Goal: Task Accomplishment & Management: Use online tool/utility

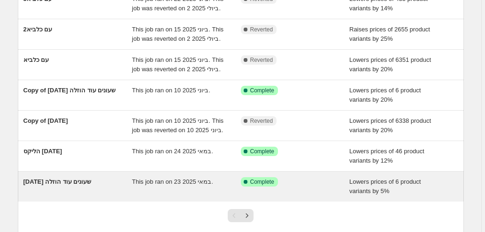
scroll to position [258, 0]
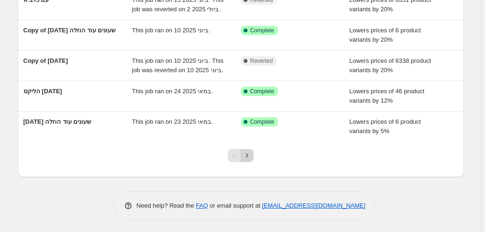
click at [247, 153] on icon "Next" at bounding box center [246, 155] width 9 height 9
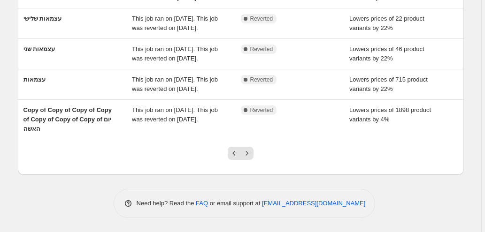
scroll to position [296, 0]
click at [232, 155] on icon "Previous" at bounding box center [234, 153] width 9 height 9
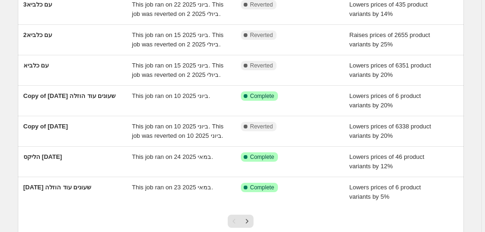
scroll to position [250, 0]
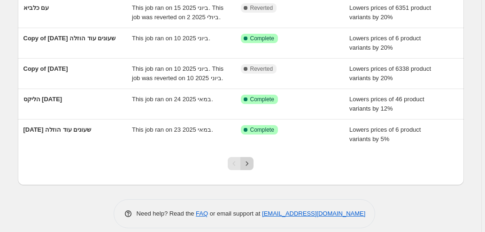
click at [248, 162] on icon "Next" at bounding box center [246, 163] width 9 height 9
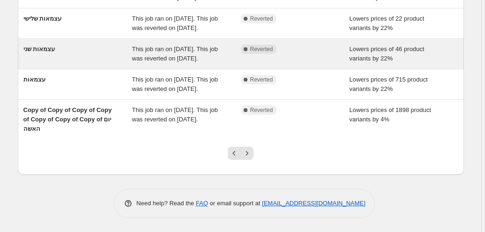
scroll to position [296, 0]
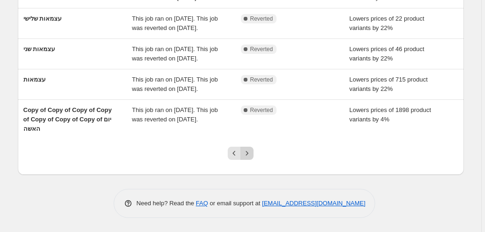
click at [249, 154] on icon "Next" at bounding box center [246, 153] width 9 height 9
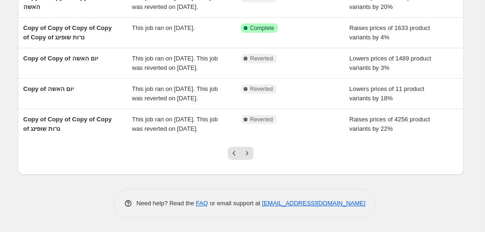
scroll to position [268, 0]
click at [248, 153] on icon "Next" at bounding box center [247, 153] width 2 height 4
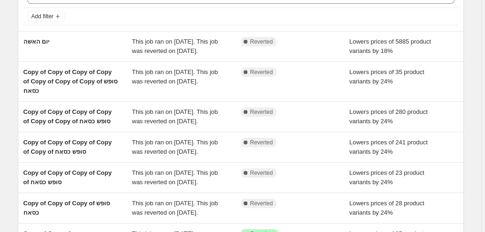
scroll to position [62, 0]
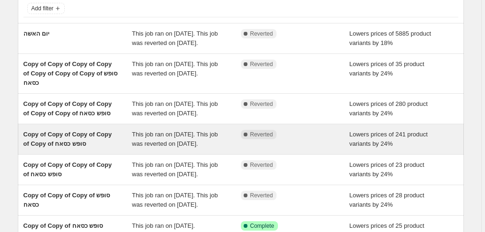
click at [213, 147] on span "This job ran on [DATE]. This job was reverted on [DATE]." at bounding box center [175, 139] width 86 height 16
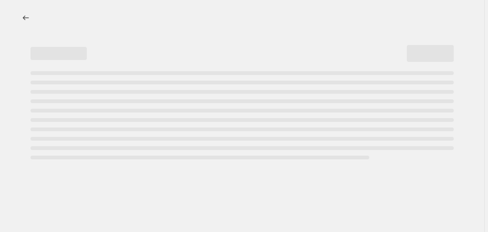
select select "percentage"
select select "no_change"
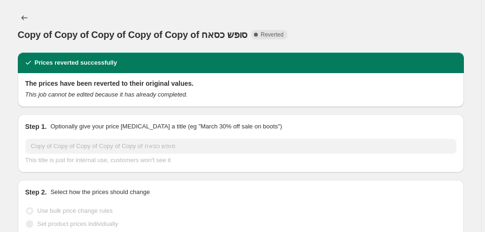
select select "collection"
click at [385, 18] on span "Copy to new job" at bounding box center [379, 18] width 44 height 8
select select "percentage"
select select "no_change"
select select "collection"
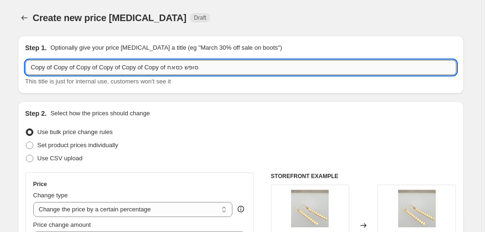
click at [230, 66] on input "Copy of Copy of Copy of Copy of Copy of Copy of סופש כסאח" at bounding box center [240, 67] width 431 height 15
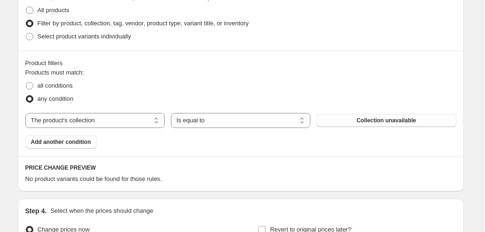
scroll to position [501, 0]
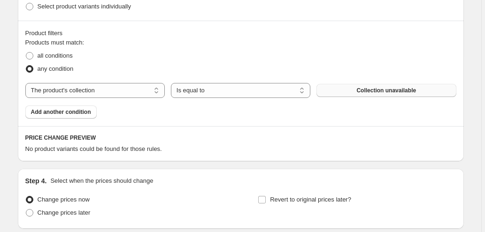
type input "כסאח אאוטלט"
click at [382, 89] on span "Collection unavailable" at bounding box center [386, 91] width 60 height 8
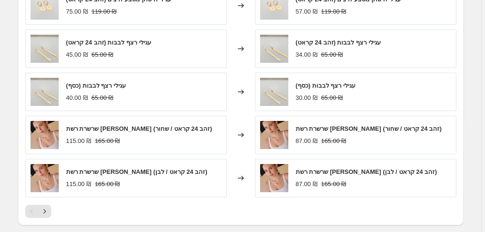
scroll to position [720, 0]
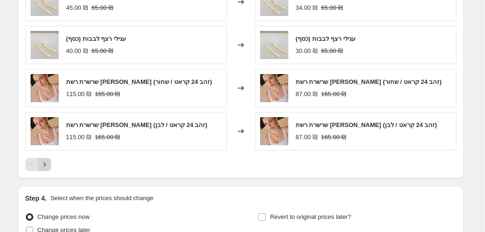
click at [46, 164] on icon "Next" at bounding box center [44, 164] width 2 height 4
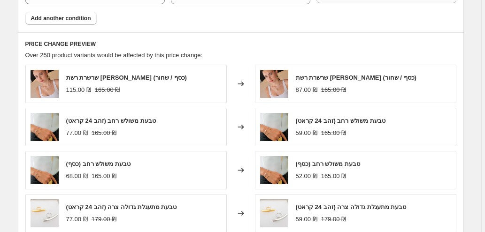
scroll to position [751, 0]
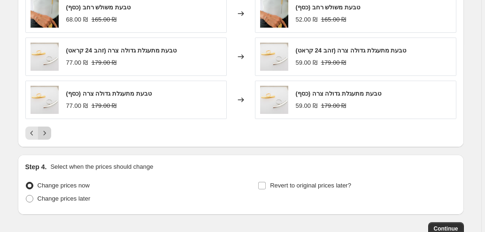
click at [46, 132] on icon "Next" at bounding box center [44, 133] width 9 height 9
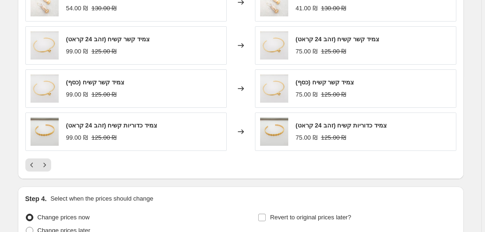
scroll to position [720, 0]
click at [47, 163] on icon "Next" at bounding box center [44, 164] width 9 height 9
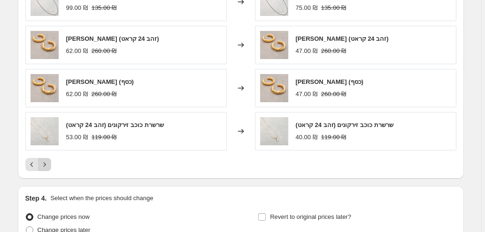
click at [47, 163] on icon "Next" at bounding box center [44, 164] width 9 height 9
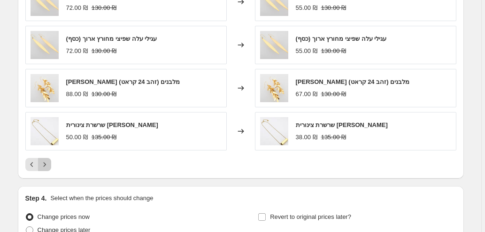
click at [47, 163] on icon "Next" at bounding box center [44, 164] width 9 height 9
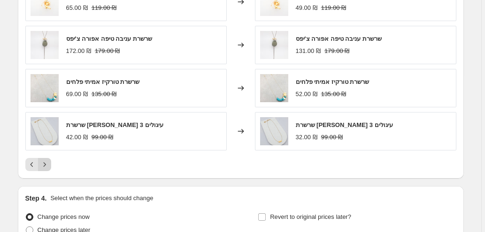
click at [46, 163] on icon "Next" at bounding box center [44, 164] width 2 height 4
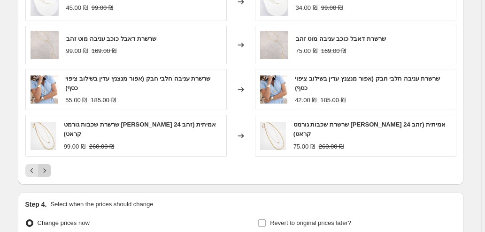
click at [45, 166] on icon "Next" at bounding box center [44, 170] width 9 height 9
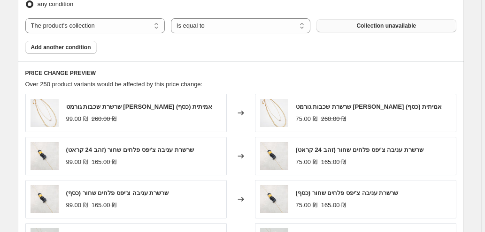
scroll to position [751, 0]
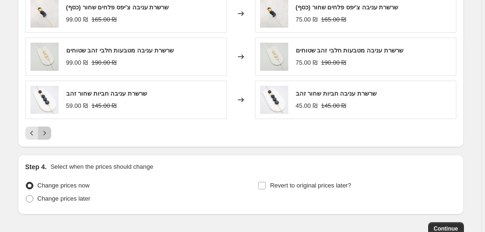
click at [47, 130] on icon "Next" at bounding box center [44, 133] width 9 height 9
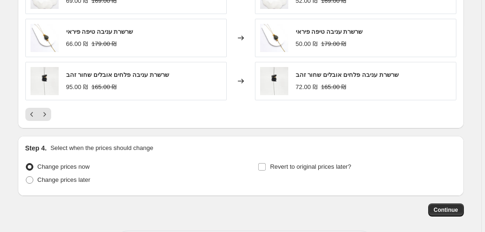
scroll to position [782, 0]
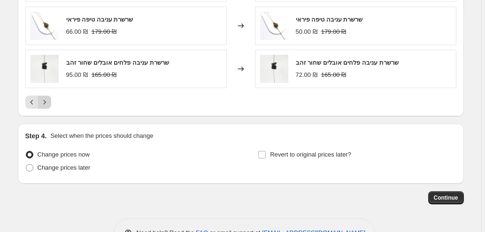
click at [44, 98] on icon "Next" at bounding box center [44, 102] width 9 height 9
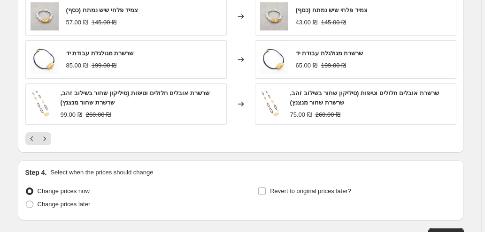
scroll to position [751, 0]
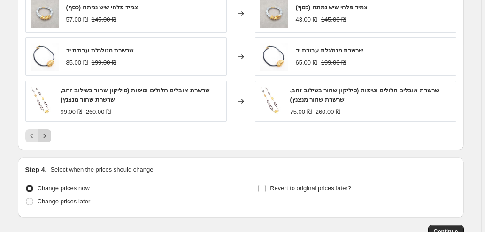
click at [49, 135] on icon "Next" at bounding box center [44, 136] width 9 height 9
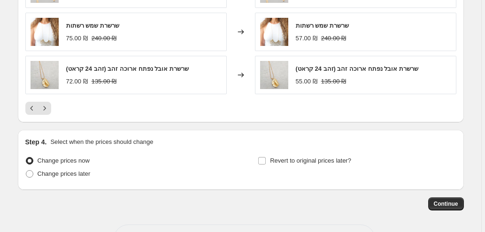
scroll to position [782, 0]
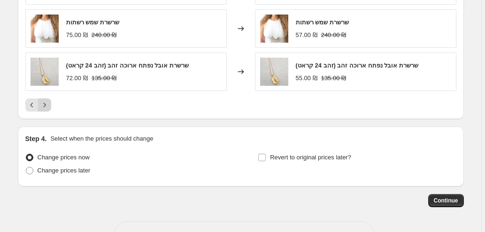
click at [49, 103] on icon "Next" at bounding box center [44, 105] width 9 height 9
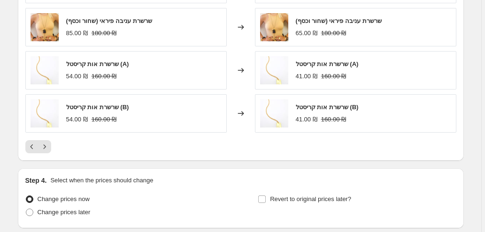
scroll to position [751, 0]
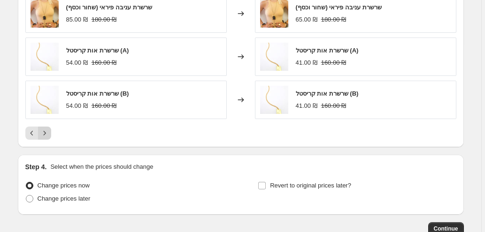
click at [45, 129] on icon "Next" at bounding box center [44, 133] width 9 height 9
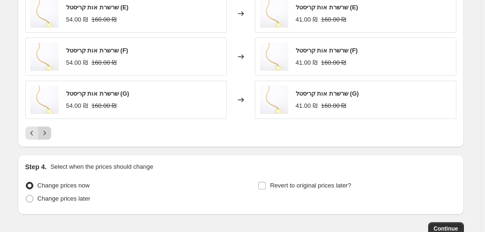
click at [47, 134] on icon "Next" at bounding box center [44, 133] width 9 height 9
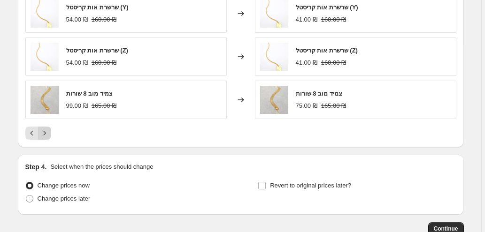
click at [45, 130] on icon "Next" at bounding box center [44, 133] width 9 height 9
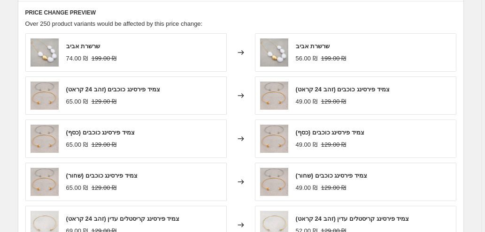
scroll to position [689, 0]
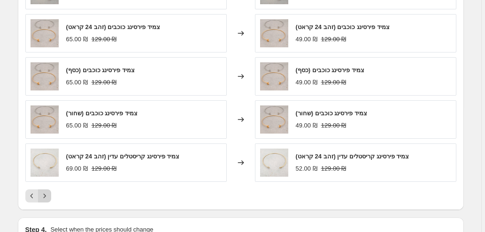
click at [49, 193] on icon "Next" at bounding box center [44, 196] width 9 height 9
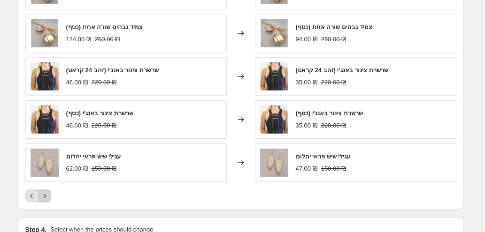
click at [47, 195] on icon "Next" at bounding box center [44, 196] width 9 height 9
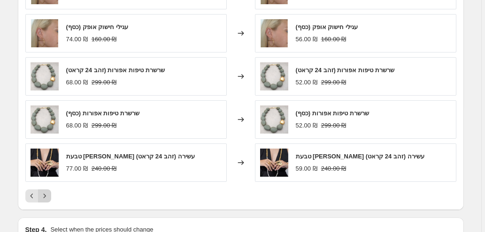
click at [47, 195] on icon "Next" at bounding box center [44, 196] width 9 height 9
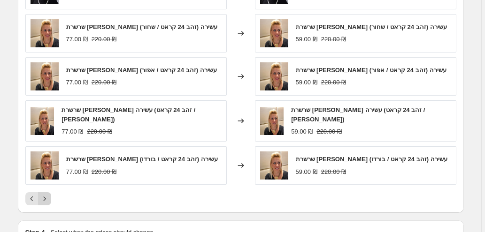
click at [46, 194] on icon "Next" at bounding box center [44, 198] width 9 height 9
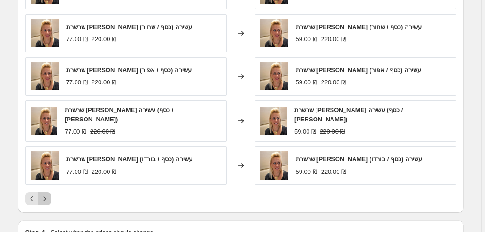
click at [46, 194] on icon "Next" at bounding box center [44, 198] width 9 height 9
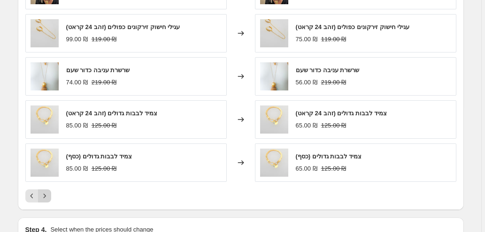
click at [45, 192] on icon "Next" at bounding box center [44, 196] width 9 height 9
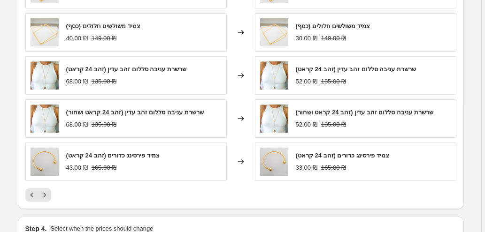
scroll to position [720, 0]
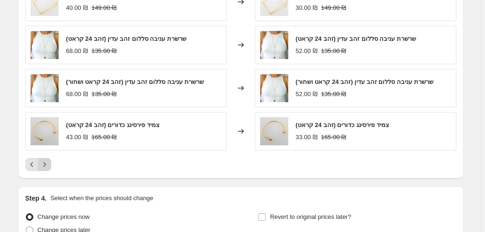
click at [44, 160] on icon "Next" at bounding box center [44, 164] width 9 height 9
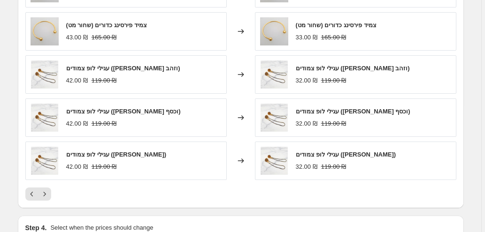
scroll to position [782, 0]
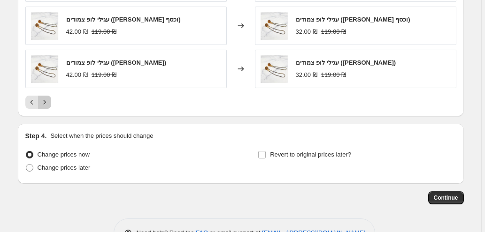
click at [48, 98] on icon "Next" at bounding box center [44, 102] width 9 height 9
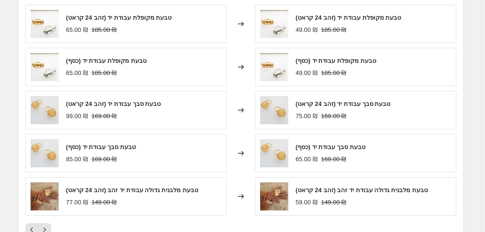
scroll to position [658, 0]
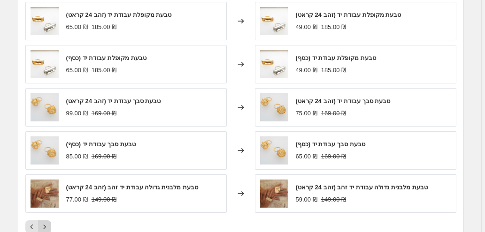
click at [48, 223] on icon "Next" at bounding box center [44, 227] width 9 height 9
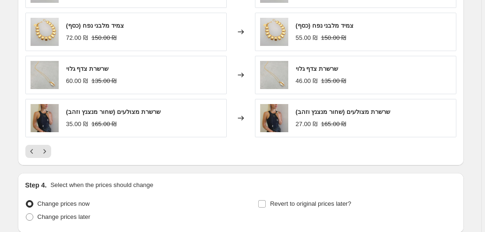
scroll to position [751, 0]
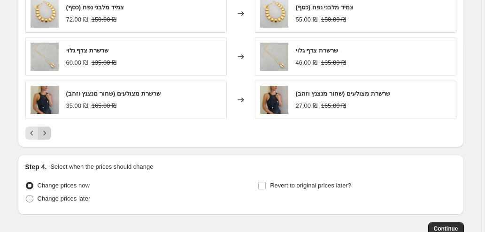
click at [46, 131] on icon "Next" at bounding box center [44, 133] width 9 height 9
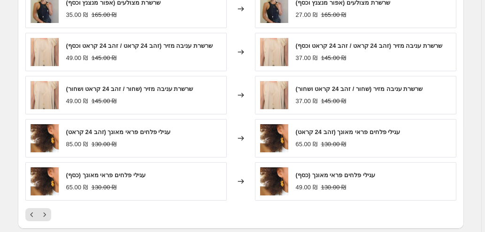
scroll to position [689, 0]
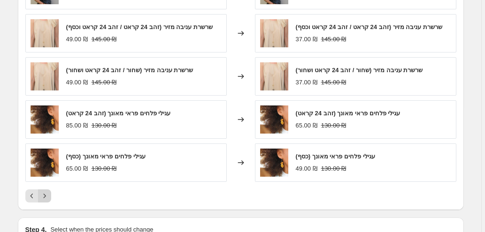
click at [51, 194] on button "Next" at bounding box center [44, 196] width 13 height 13
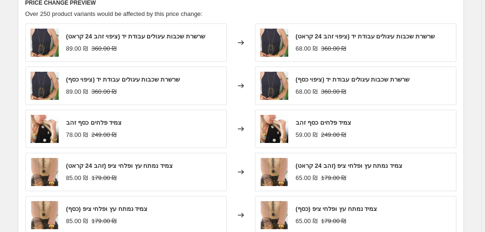
scroll to position [720, 0]
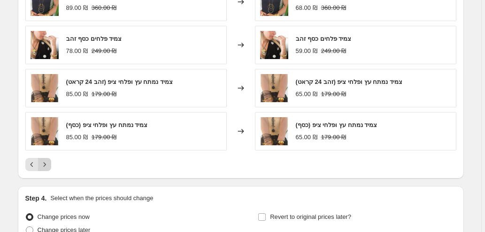
click at [45, 162] on icon "Next" at bounding box center [44, 164] width 9 height 9
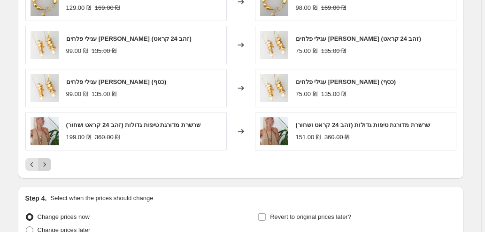
click at [45, 166] on icon "Next" at bounding box center [44, 164] width 9 height 9
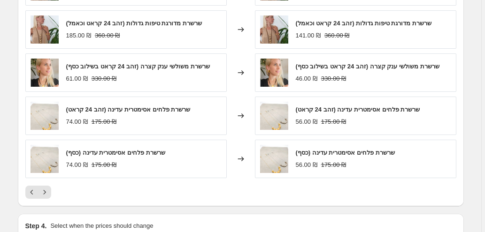
scroll to position [751, 0]
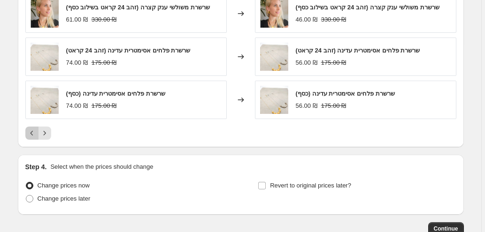
click at [33, 131] on icon "Previous" at bounding box center [31, 133] width 9 height 9
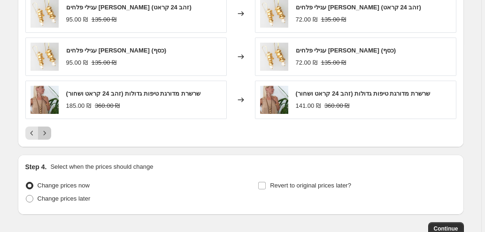
click at [41, 131] on icon "Next" at bounding box center [44, 133] width 9 height 9
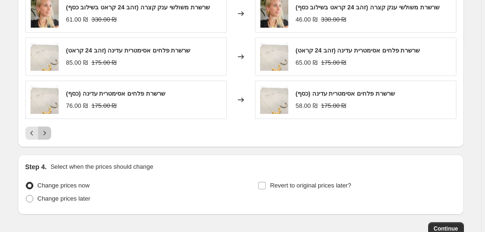
click at [46, 129] on icon "Next" at bounding box center [44, 133] width 9 height 9
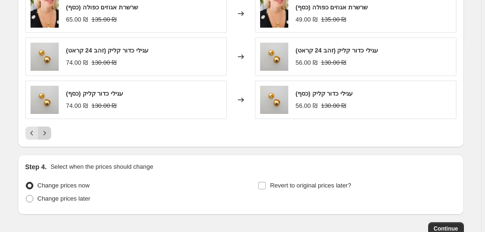
click at [48, 130] on icon "Next" at bounding box center [44, 133] width 9 height 9
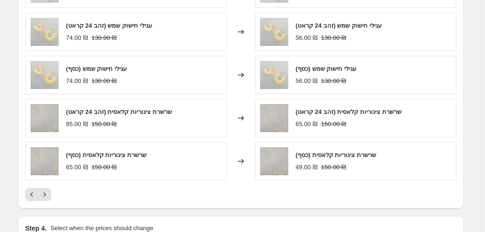
scroll to position [720, 0]
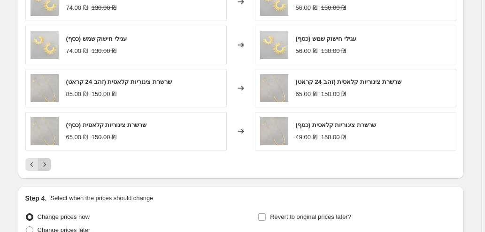
click at [47, 162] on icon "Next" at bounding box center [44, 164] width 9 height 9
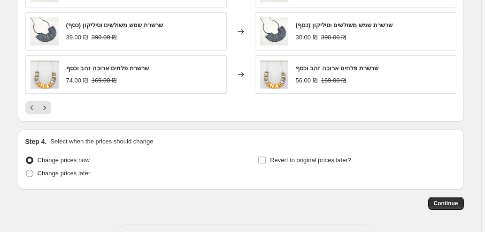
scroll to position [782, 0]
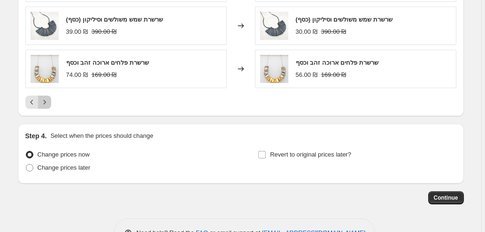
click at [44, 102] on icon "Next" at bounding box center [44, 102] width 9 height 9
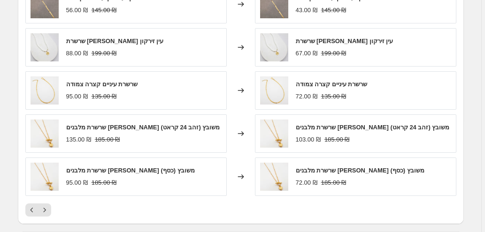
scroll to position [658, 0]
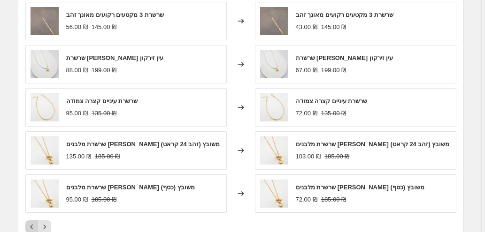
click at [30, 223] on icon "Previous" at bounding box center [31, 227] width 9 height 9
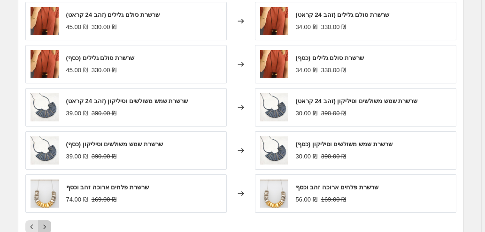
click at [47, 227] on icon "Next" at bounding box center [44, 227] width 9 height 9
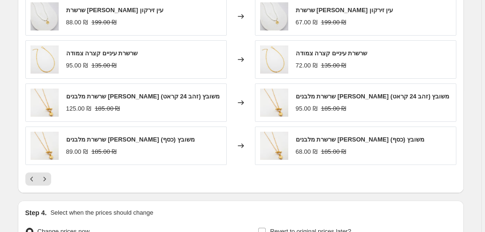
scroll to position [751, 0]
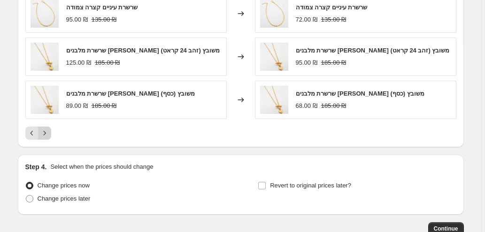
click at [44, 132] on icon "Next" at bounding box center [44, 133] width 9 height 9
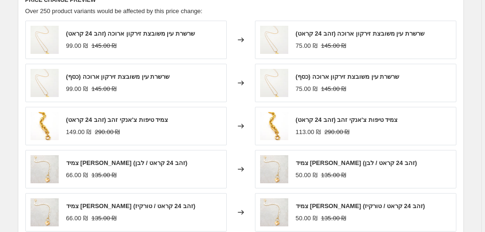
scroll to position [720, 0]
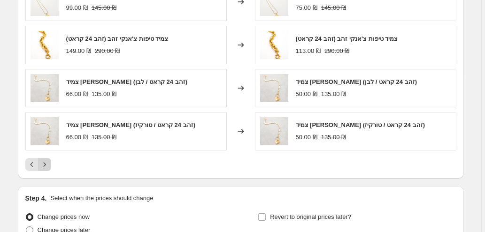
click at [44, 160] on icon "Next" at bounding box center [44, 164] width 9 height 9
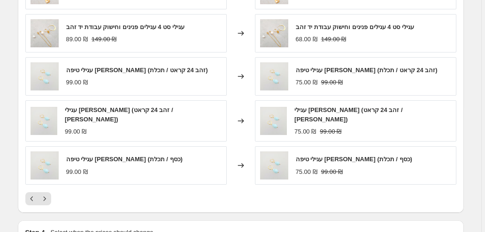
scroll to position [751, 0]
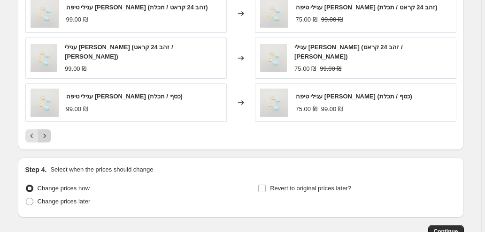
click at [46, 132] on icon "Next" at bounding box center [44, 136] width 9 height 9
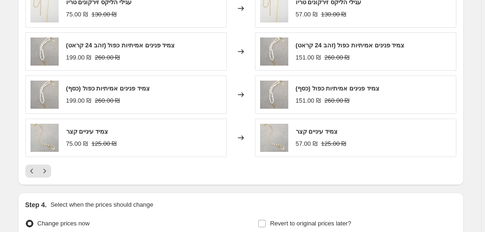
scroll to position [720, 0]
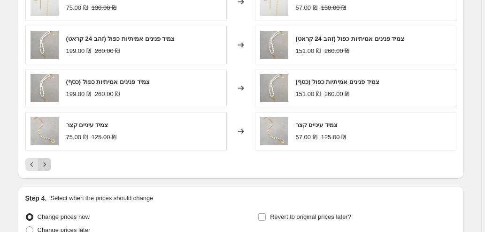
click at [47, 164] on icon "Next" at bounding box center [44, 164] width 9 height 9
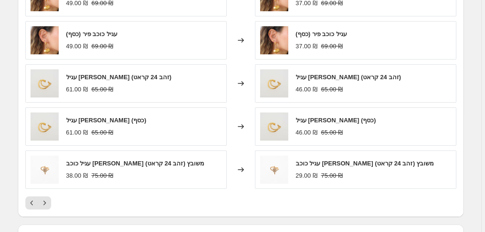
scroll to position [689, 0]
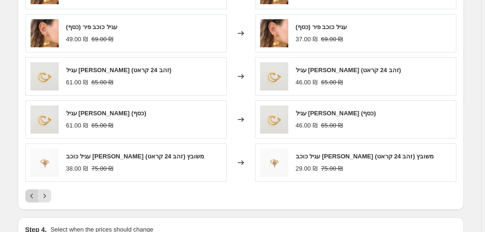
click at [33, 194] on icon "Previous" at bounding box center [31, 196] width 9 height 9
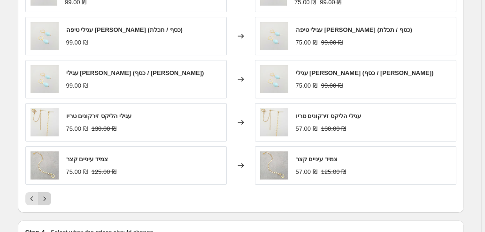
click at [46, 194] on icon "Next" at bounding box center [44, 198] width 9 height 9
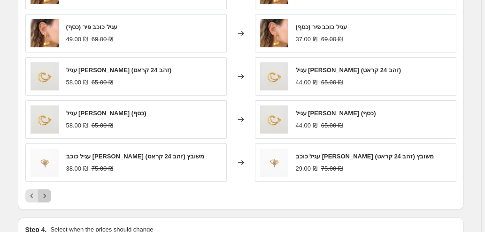
click at [45, 195] on icon "Next" at bounding box center [44, 196] width 9 height 9
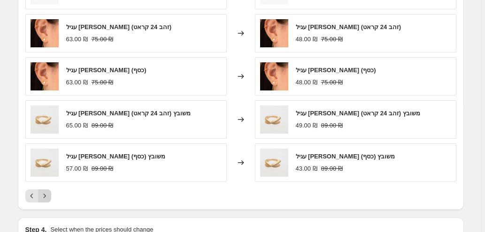
click at [47, 192] on icon "Next" at bounding box center [44, 196] width 9 height 9
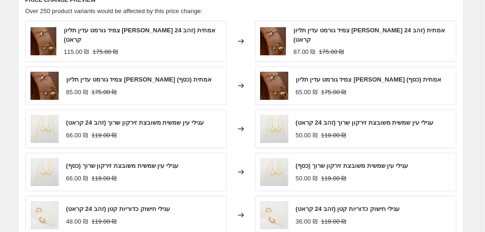
scroll to position [658, 0]
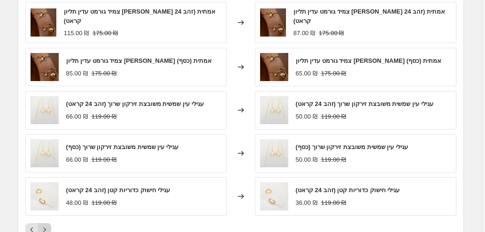
click at [45, 226] on icon "Next" at bounding box center [44, 229] width 9 height 9
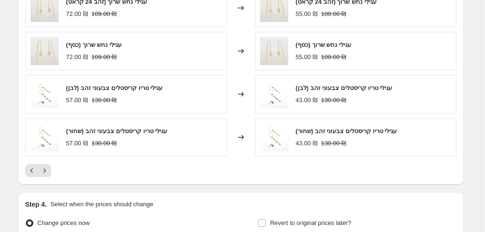
scroll to position [720, 0]
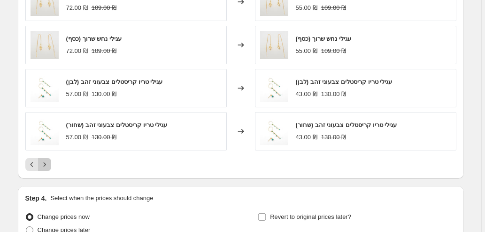
click at [49, 162] on icon "Next" at bounding box center [44, 164] width 9 height 9
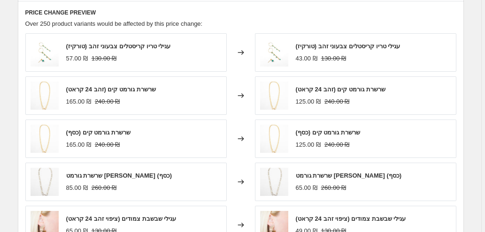
scroll to position [751, 0]
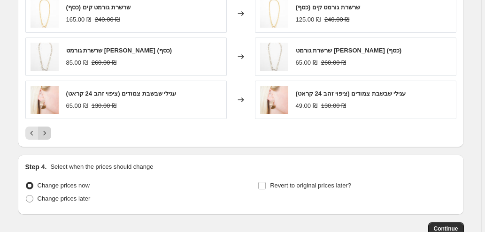
click at [49, 131] on icon "Next" at bounding box center [44, 133] width 9 height 9
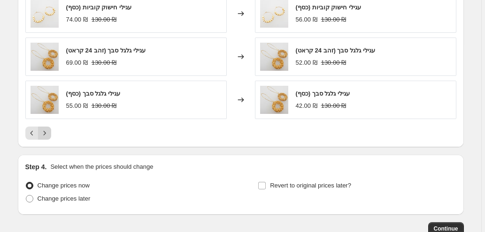
click at [46, 131] on icon "Next" at bounding box center [44, 133] width 9 height 9
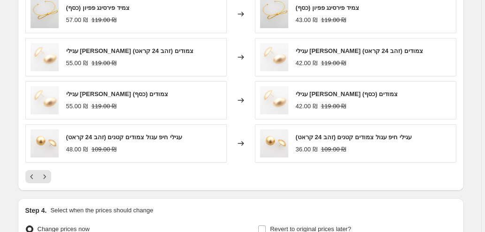
scroll to position [720, 0]
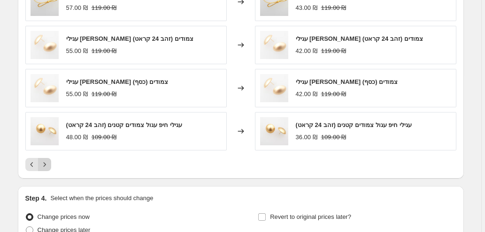
click at [48, 161] on icon "Next" at bounding box center [44, 164] width 9 height 9
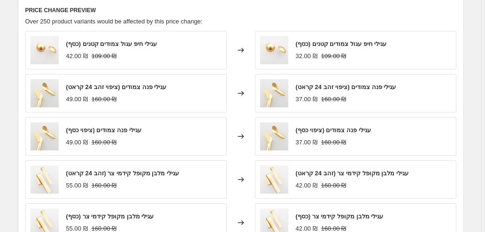
scroll to position [751, 0]
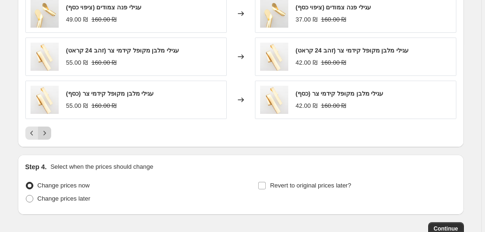
click at [47, 132] on icon "Next" at bounding box center [44, 133] width 9 height 9
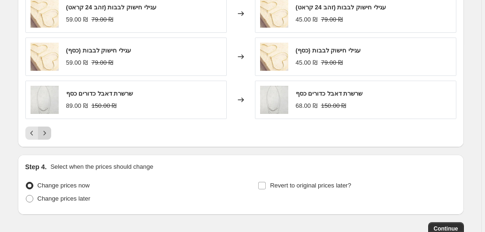
click at [46, 131] on icon "Next" at bounding box center [44, 133] width 9 height 9
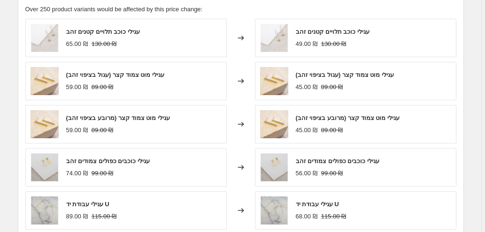
scroll to position [720, 0]
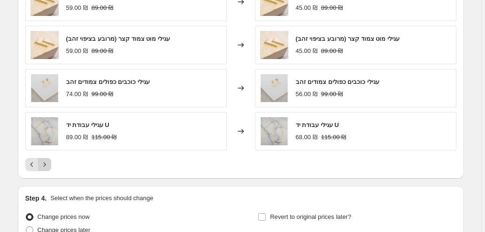
click at [47, 160] on icon "Next" at bounding box center [44, 164] width 9 height 9
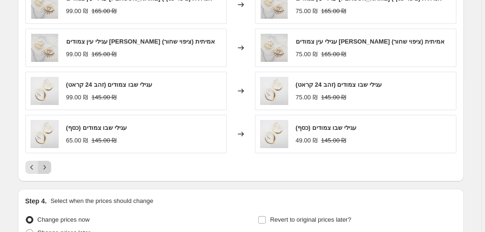
click at [45, 164] on icon "Next" at bounding box center [44, 167] width 9 height 9
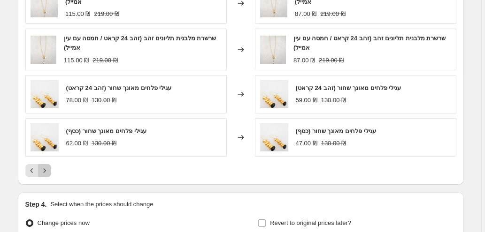
click at [45, 168] on icon "Next" at bounding box center [44, 170] width 9 height 9
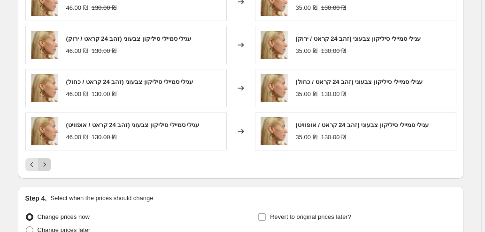
click at [47, 162] on icon "Next" at bounding box center [44, 164] width 9 height 9
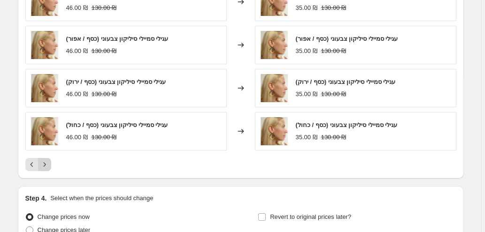
click at [44, 164] on icon "Next" at bounding box center [44, 164] width 9 height 9
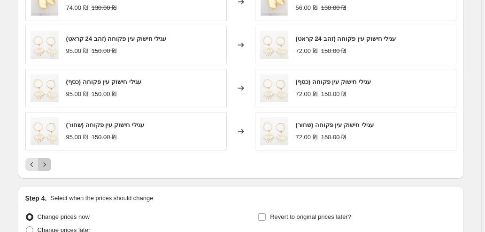
click at [46, 164] on icon "Next" at bounding box center [44, 164] width 9 height 9
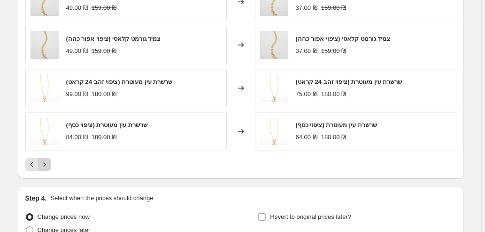
click at [46, 164] on icon "Next" at bounding box center [44, 164] width 2 height 4
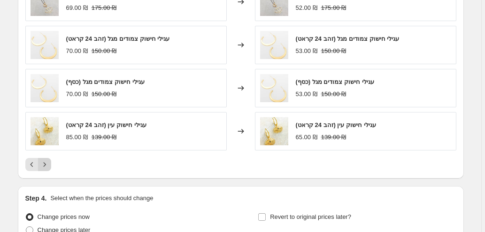
click at [45, 160] on icon "Next" at bounding box center [44, 164] width 9 height 9
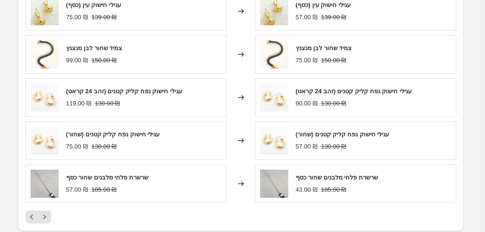
scroll to position [751, 0]
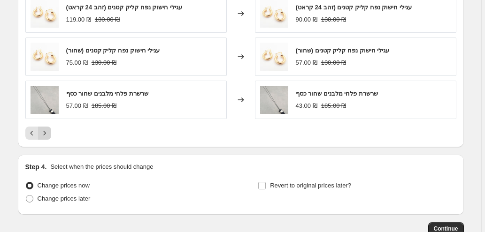
click at [45, 132] on icon "Next" at bounding box center [44, 133] width 9 height 9
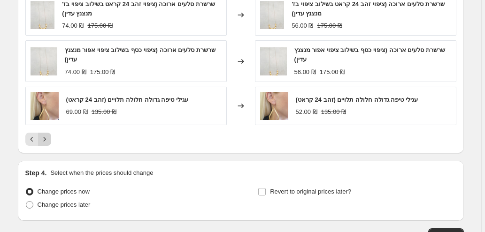
click at [46, 135] on icon "Next" at bounding box center [44, 139] width 9 height 9
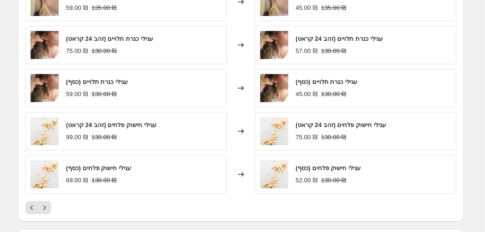
scroll to position [689, 0]
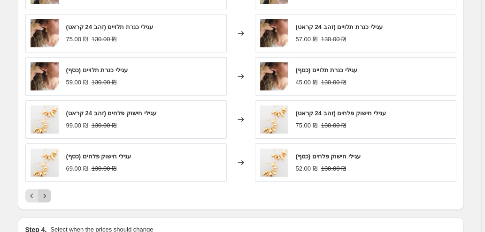
click at [47, 192] on icon "Next" at bounding box center [44, 196] width 9 height 9
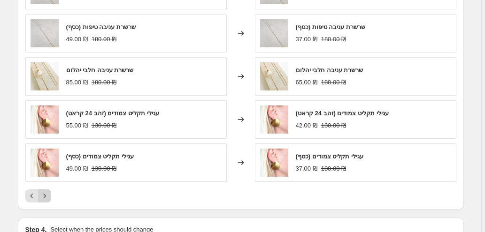
click at [47, 195] on icon "Next" at bounding box center [44, 196] width 9 height 9
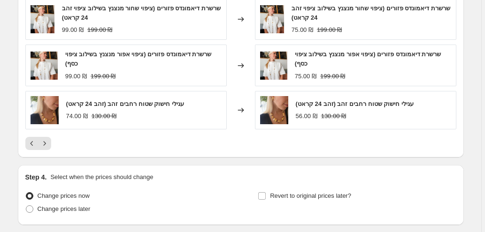
scroll to position [751, 0]
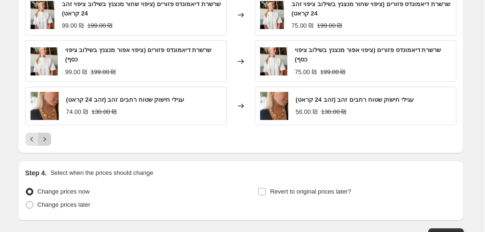
click at [49, 137] on icon "Next" at bounding box center [44, 139] width 9 height 9
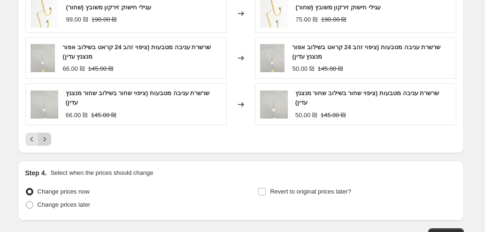
click at [46, 135] on icon "Next" at bounding box center [44, 139] width 9 height 9
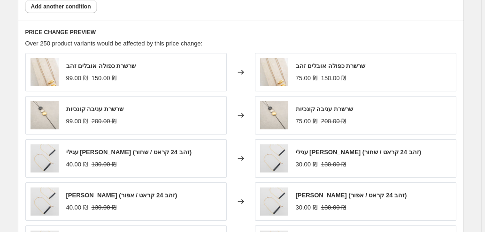
scroll to position [595, 0]
